Goal: Task Accomplishment & Management: Manage account settings

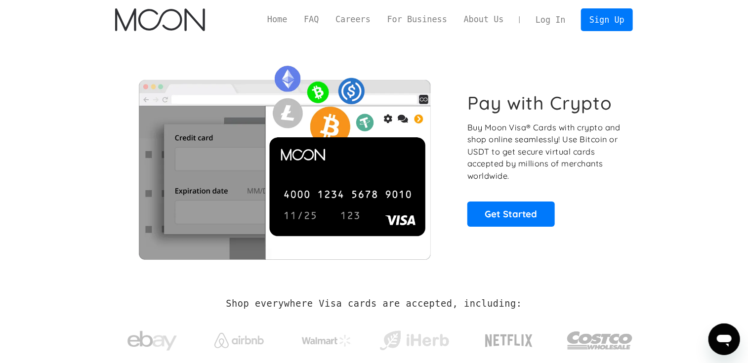
click at [550, 15] on link "Log In" at bounding box center [550, 20] width 46 height 22
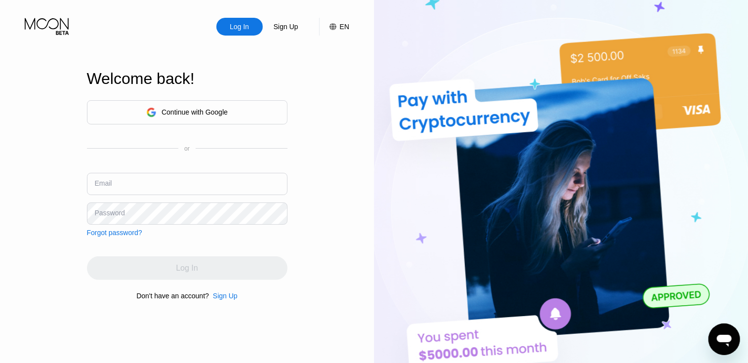
click at [133, 191] on input "text" at bounding box center [187, 184] width 201 height 22
type input "andyemri4@protonmail.com"
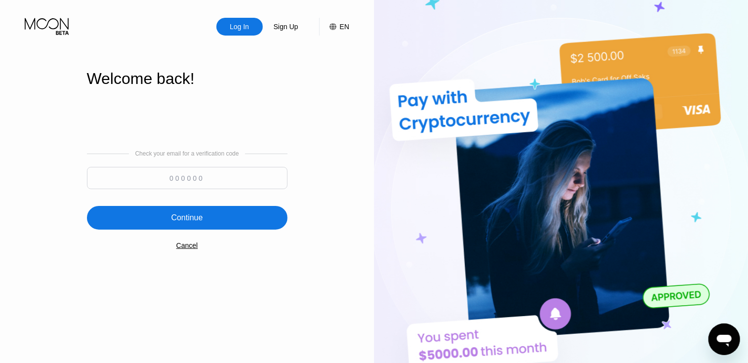
click at [193, 167] on input at bounding box center [187, 178] width 201 height 22
type input "772519"
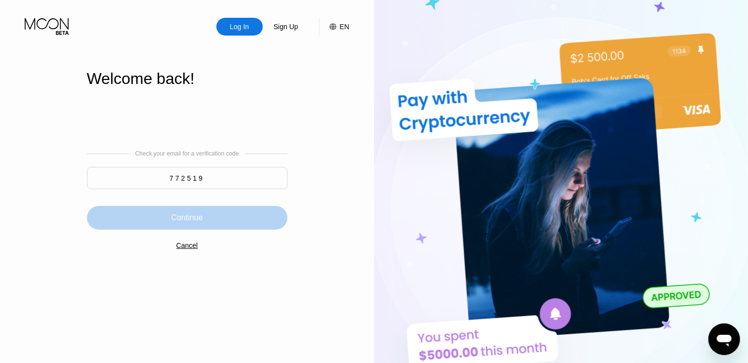
click at [180, 216] on div "Continue" at bounding box center [187, 218] width 32 height 10
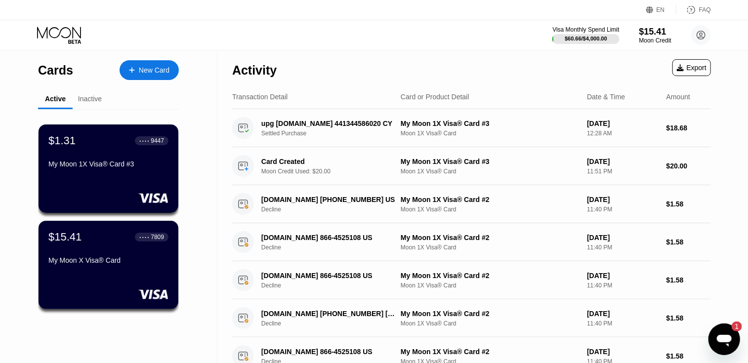
click at [728, 333] on icon "Open messaging window, 1 unread message" at bounding box center [724, 339] width 18 height 18
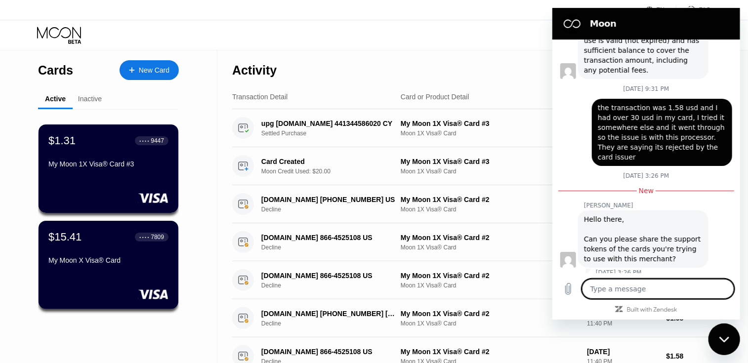
scroll to position [334, 0]
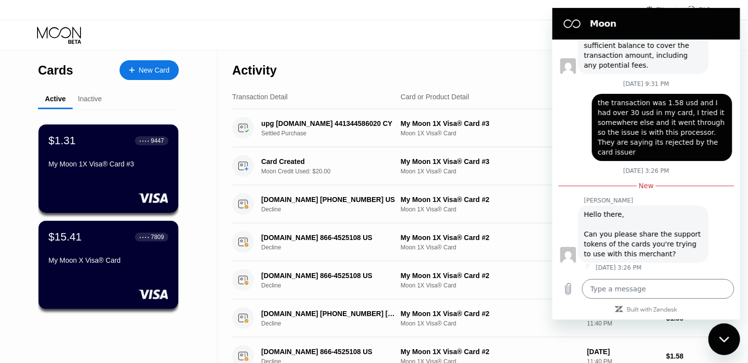
click at [724, 329] on div "Close messaging window" at bounding box center [724, 339] width 30 height 30
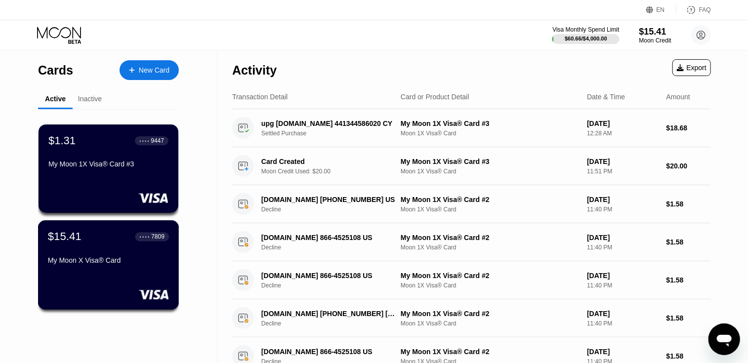
click at [95, 263] on div "My Moon X Visa® Card" at bounding box center [108, 260] width 121 height 8
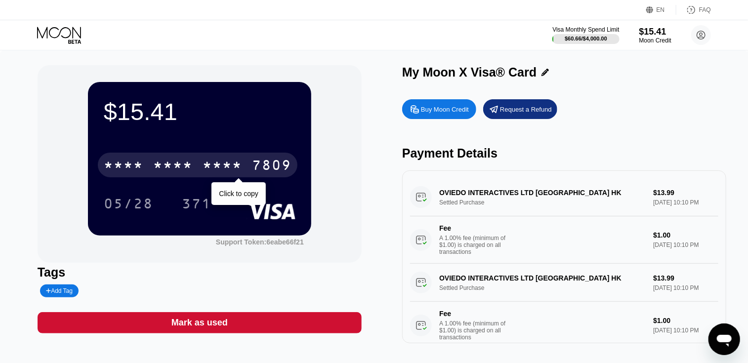
click at [258, 167] on div "7809" at bounding box center [272, 167] width 40 height 16
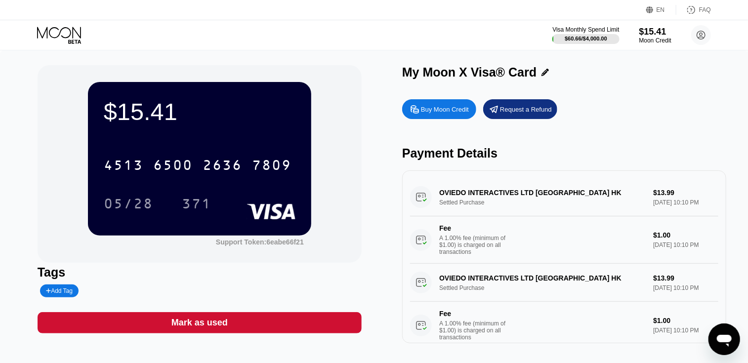
click at [53, 36] on icon at bounding box center [60, 35] width 46 height 17
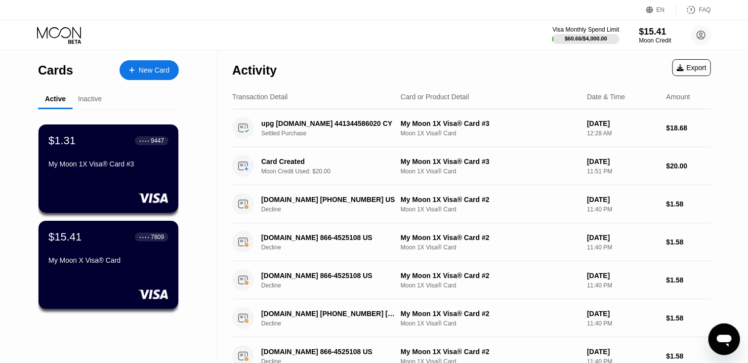
type textarea "x"
click at [105, 250] on div "$15.41 ● ● ● ● 7809 My Moon X Visa® Card" at bounding box center [108, 249] width 121 height 38
